Goal: Task Accomplishment & Management: Complete application form

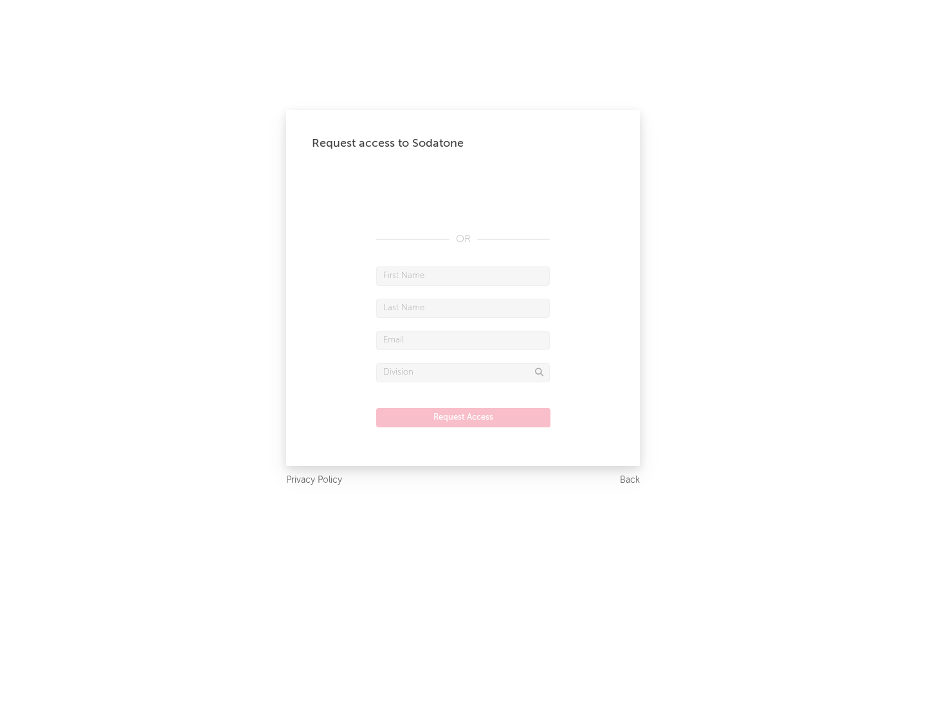
click at [463, 275] on input "text" at bounding box center [463, 275] width 174 height 19
type input "[PERSON_NAME]"
click at [463, 308] on input "text" at bounding box center [463, 308] width 174 height 19
type input "[PERSON_NAME]"
click at [463, 340] on input "text" at bounding box center [463, 340] width 174 height 19
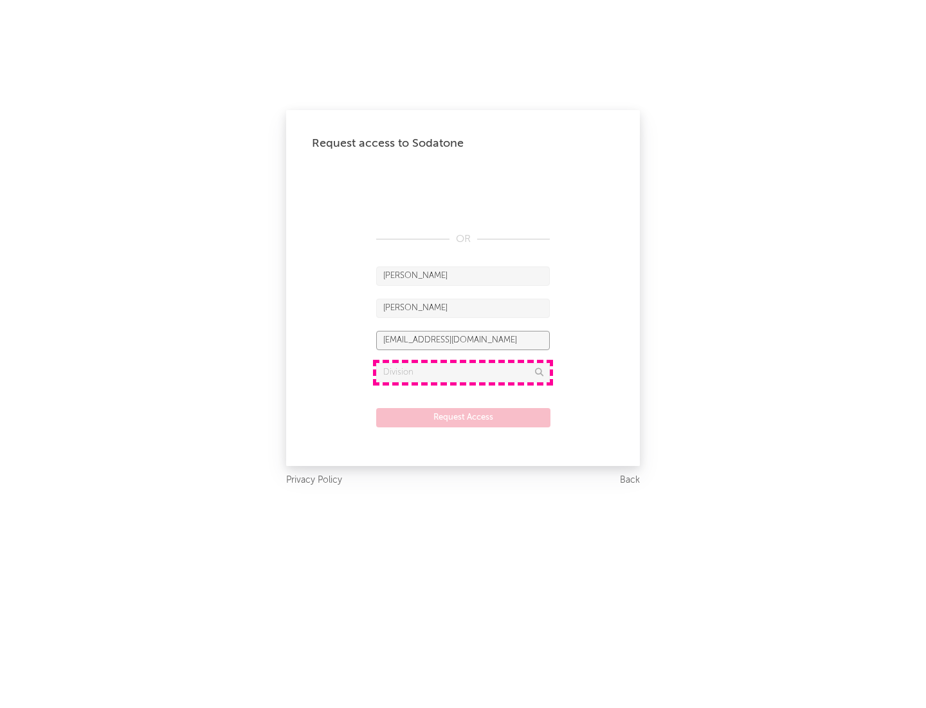
type input "[EMAIL_ADDRESS][DOMAIN_NAME]"
click at [463, 372] on input "text" at bounding box center [463, 372] width 174 height 19
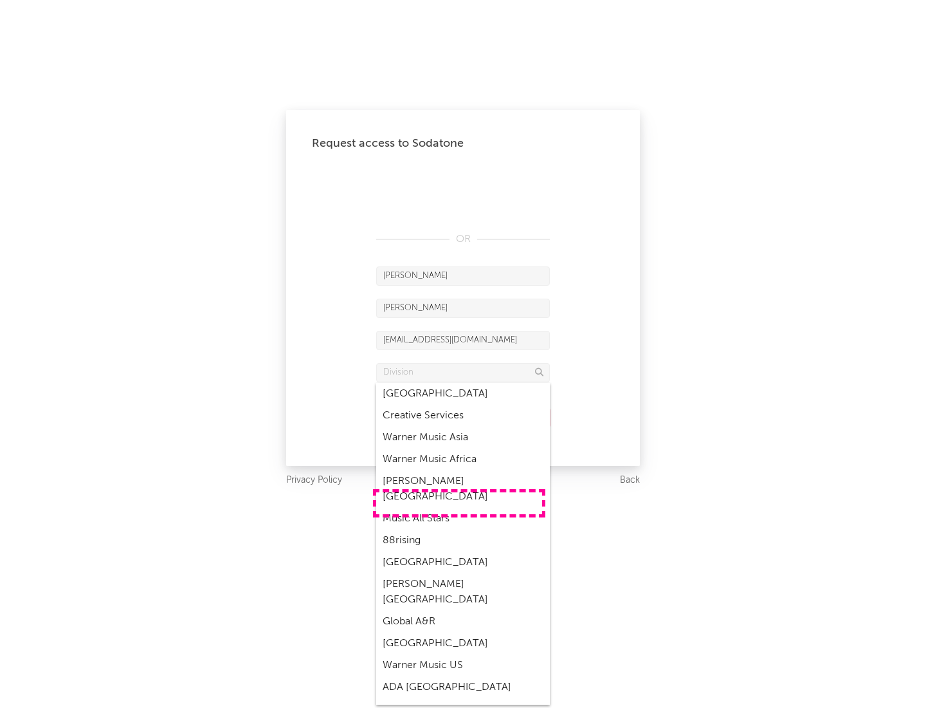
click at [459, 508] on div "Music All Stars" at bounding box center [463, 519] width 174 height 22
type input "Music All Stars"
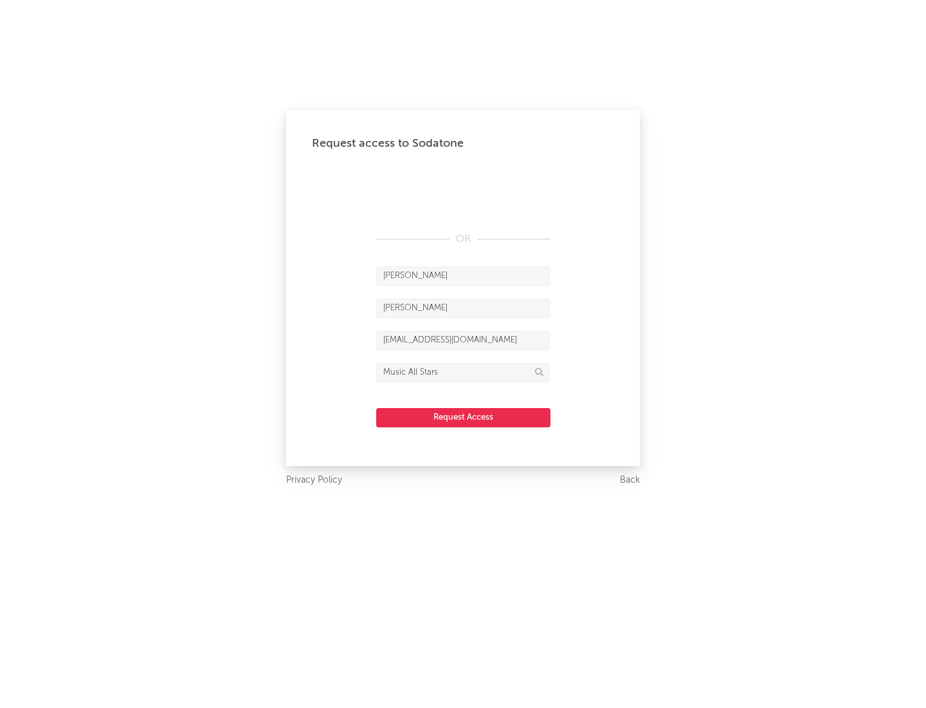
click at [463, 417] on button "Request Access" at bounding box center [463, 417] width 174 height 19
